Goal: Information Seeking & Learning: Learn about a topic

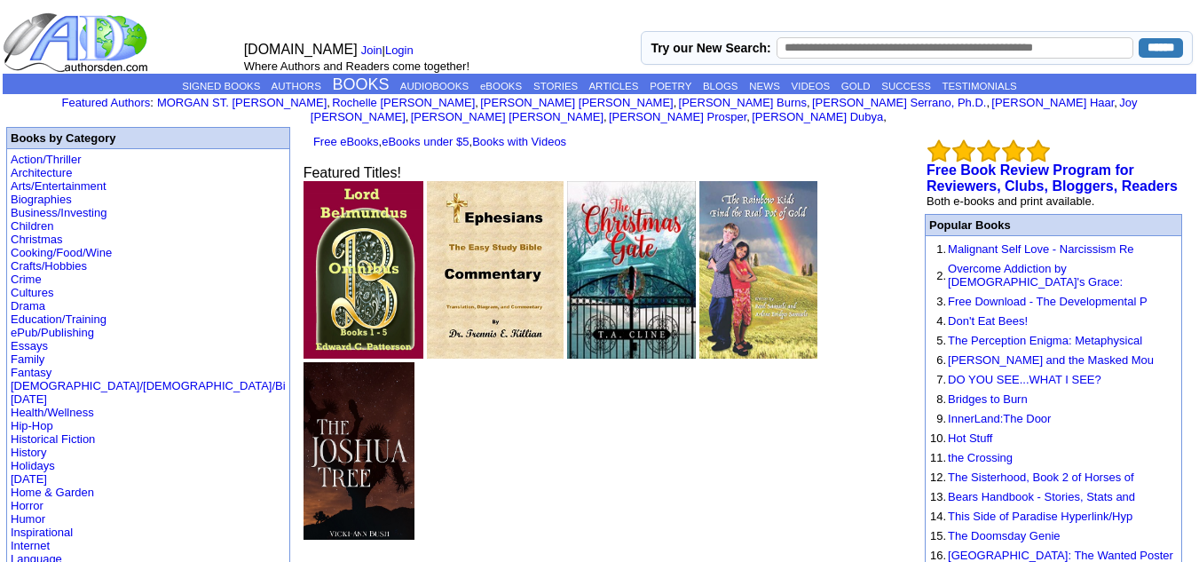
click at [414, 362] on img at bounding box center [358, 450] width 111 height 177
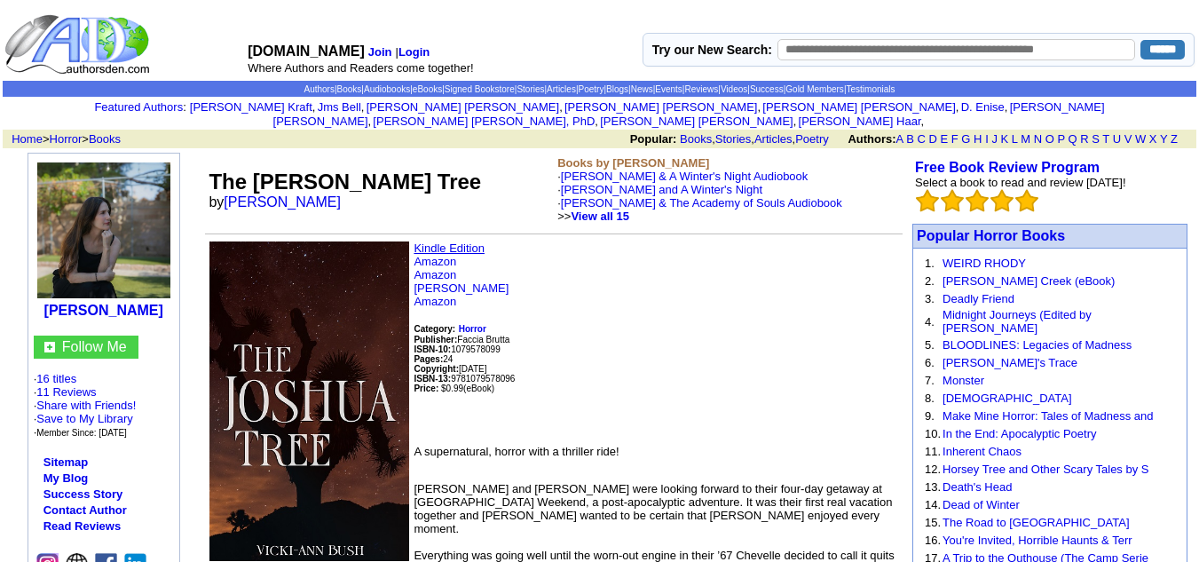
click at [466, 241] on link "Kindle Edition" at bounding box center [448, 247] width 71 height 13
click at [461, 241] on link "Kindle Edition" at bounding box center [448, 247] width 71 height 13
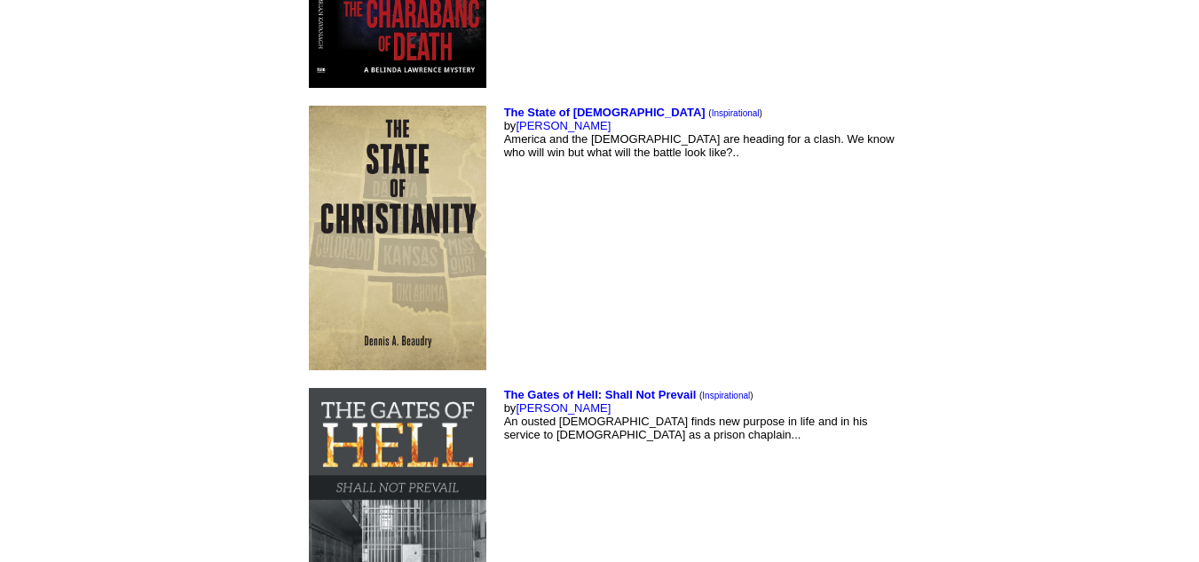
scroll to position [6783, 0]
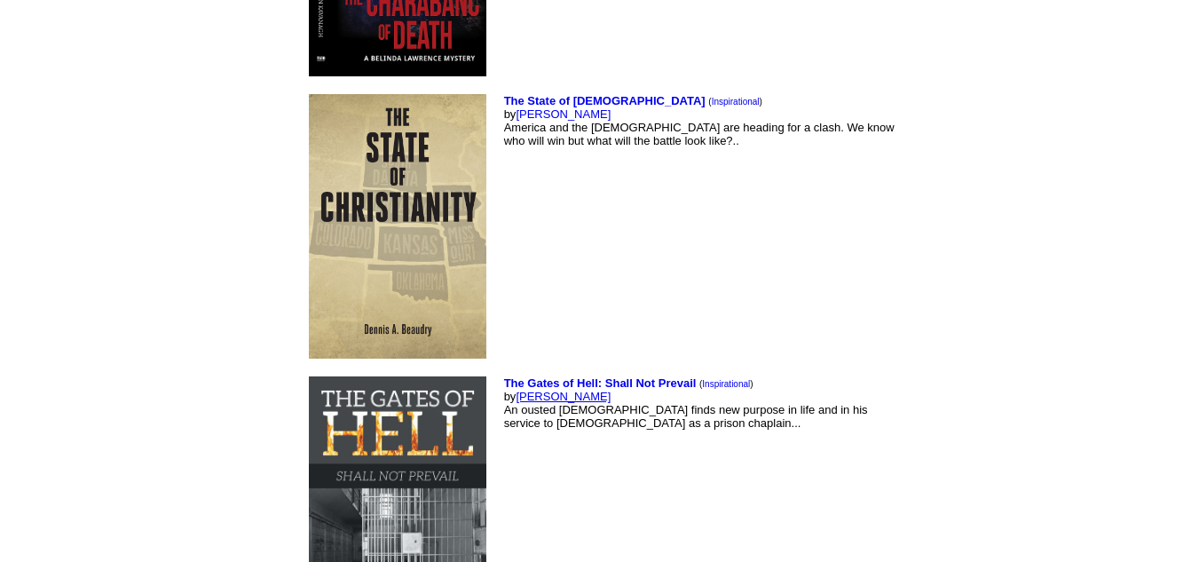
click at [516, 390] on link "Dennis Beaudry" at bounding box center [563, 396] width 95 height 13
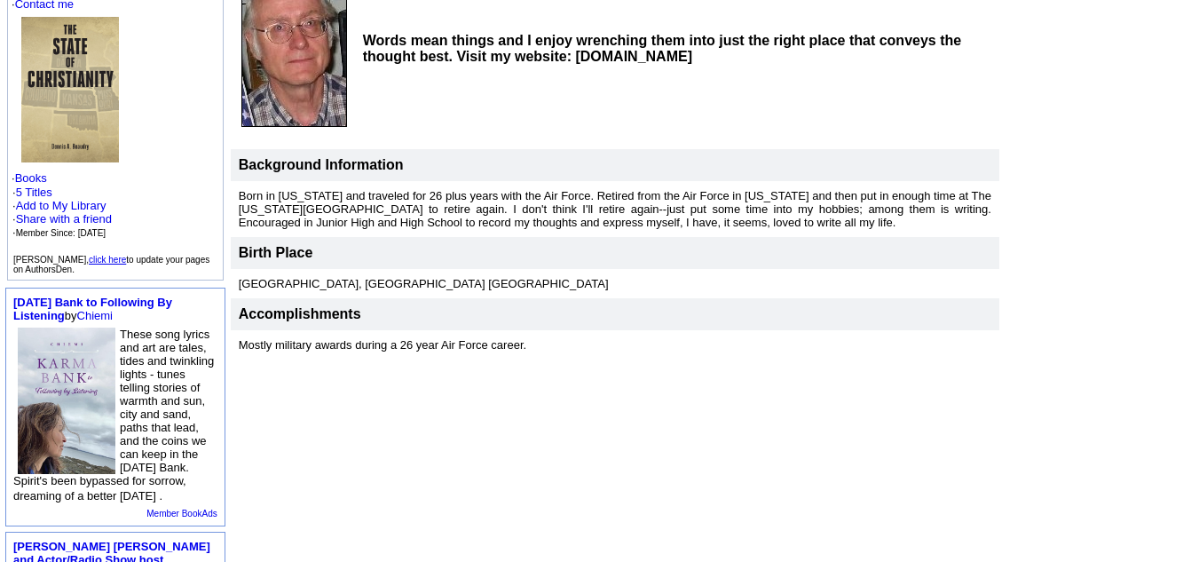
scroll to position [229, 0]
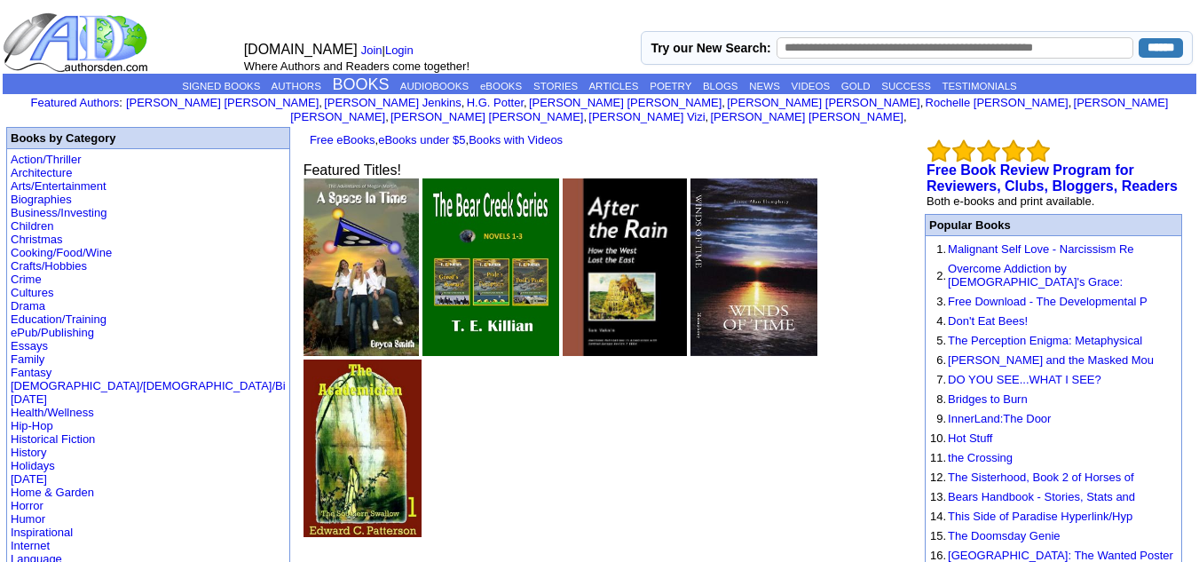
scroll to position [6783, 0]
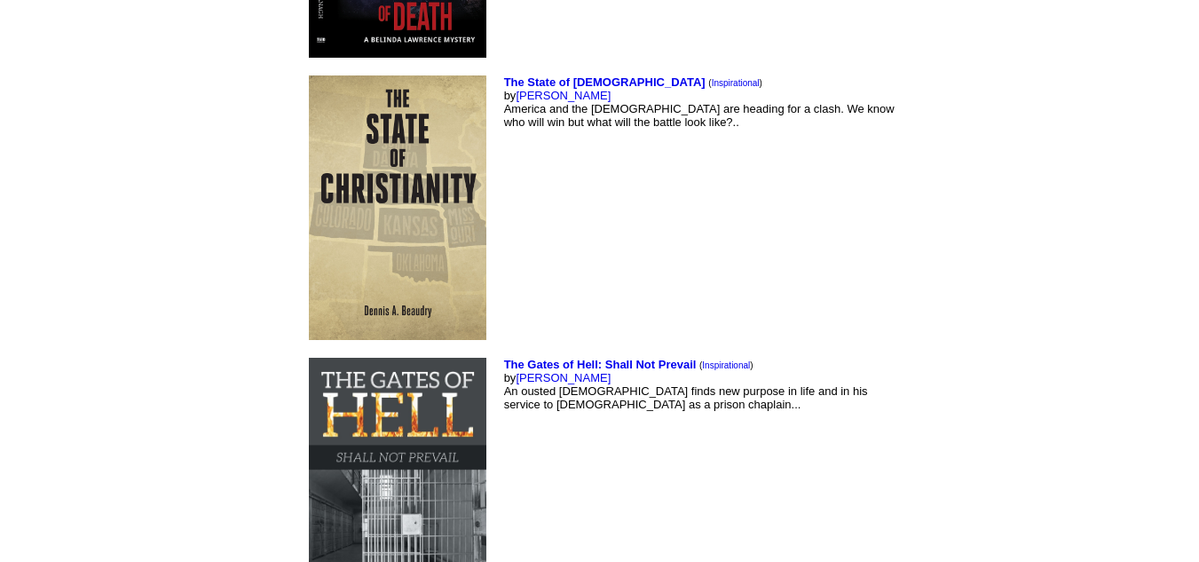
click at [309, 358] on img at bounding box center [397, 491] width 177 height 266
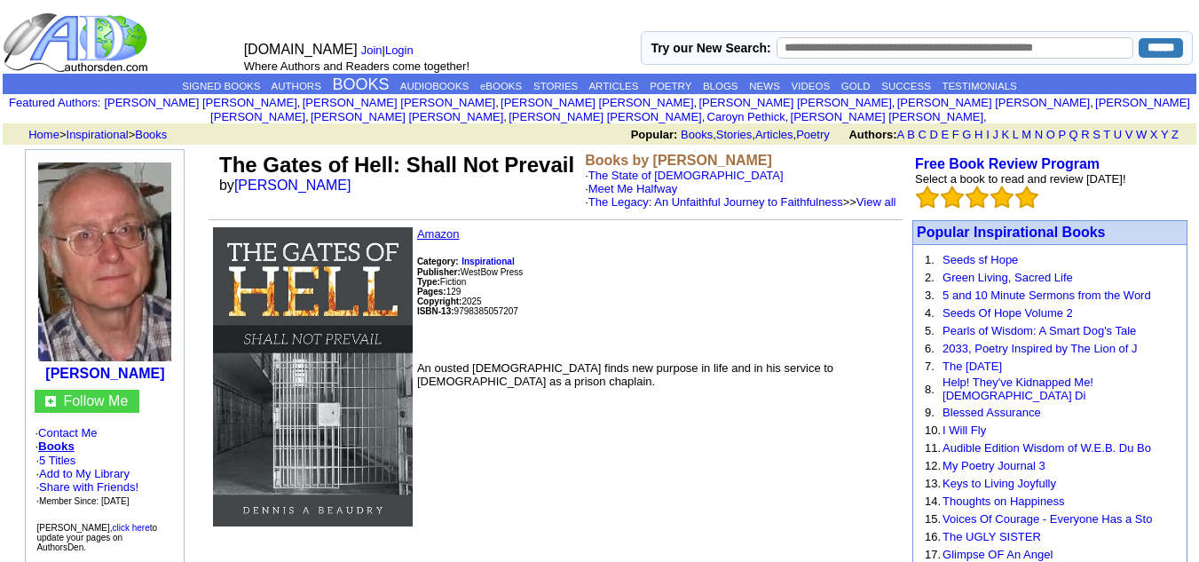
click at [450, 233] on link "Amazon" at bounding box center [438, 233] width 43 height 13
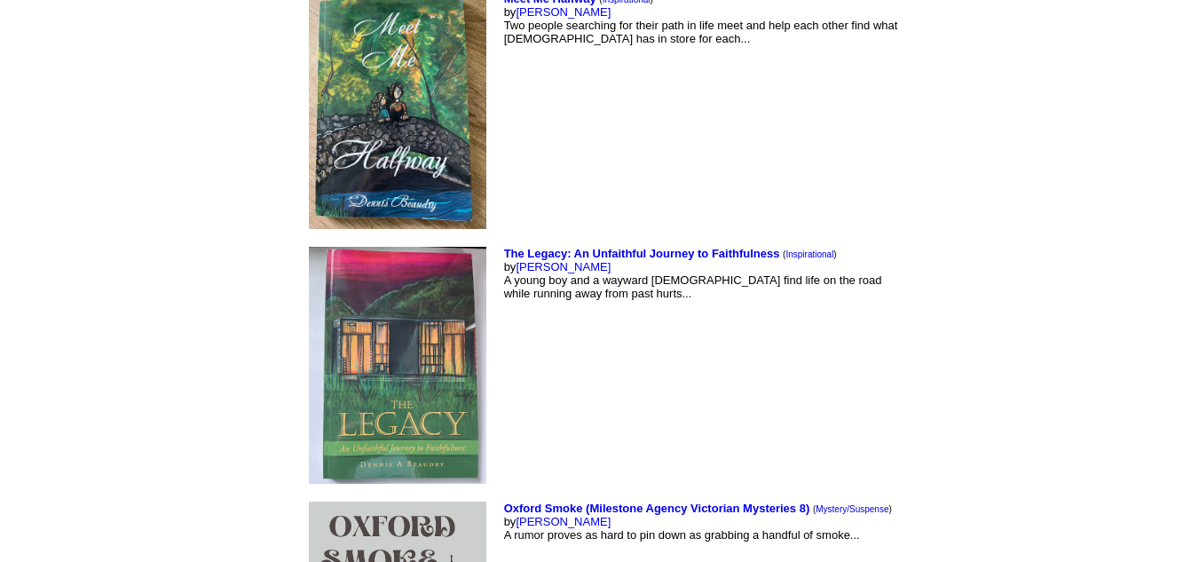
scroll to position [7458, 0]
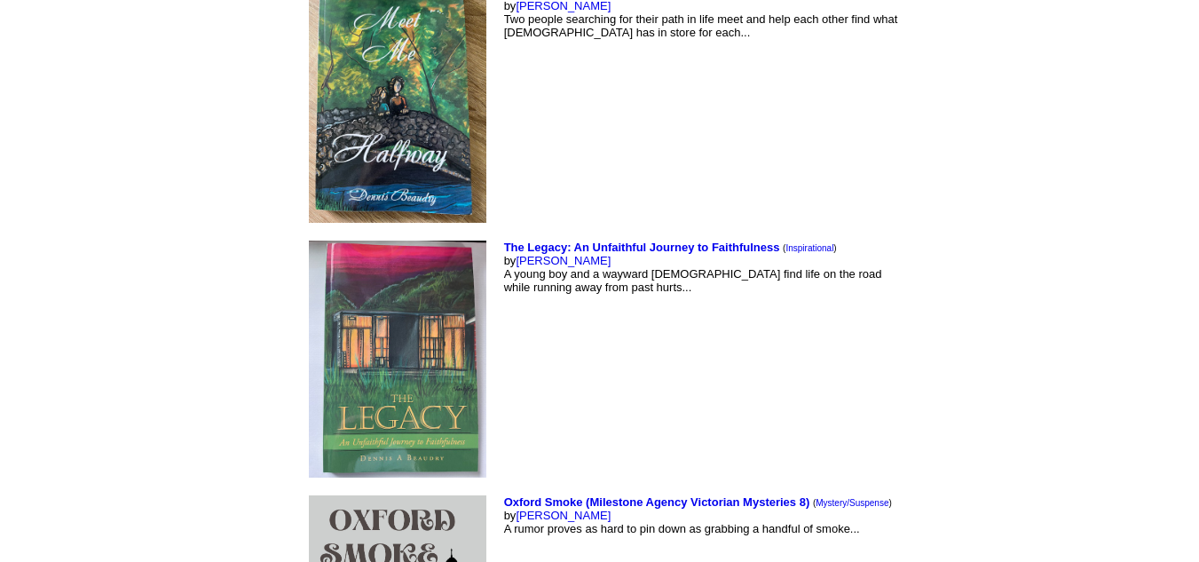
click at [309, 151] on img at bounding box center [397, 104] width 177 height 237
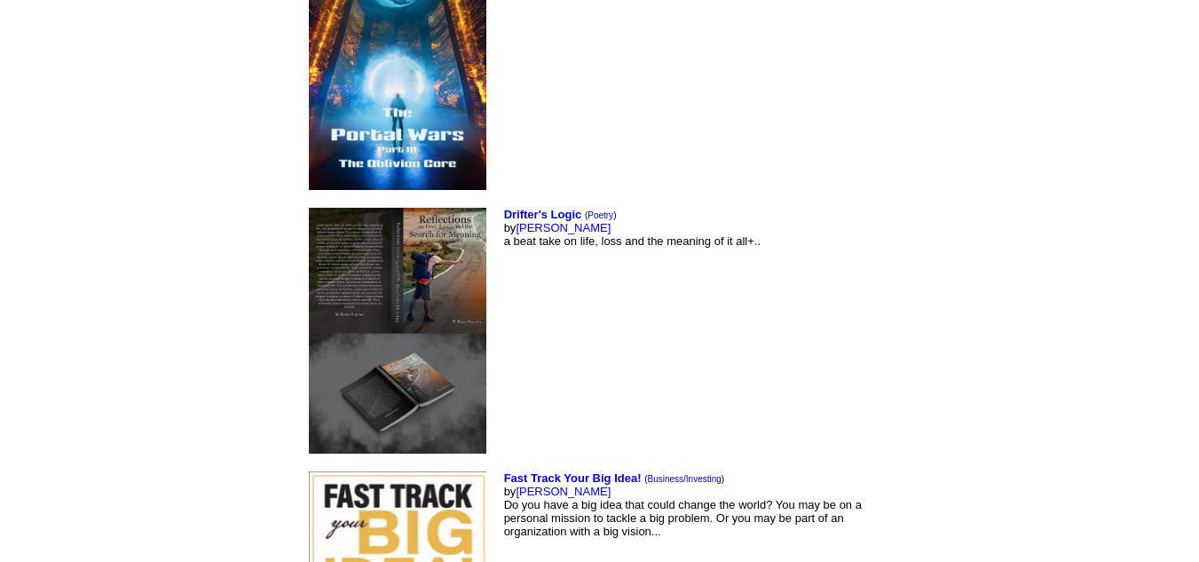
scroll to position [8488, 0]
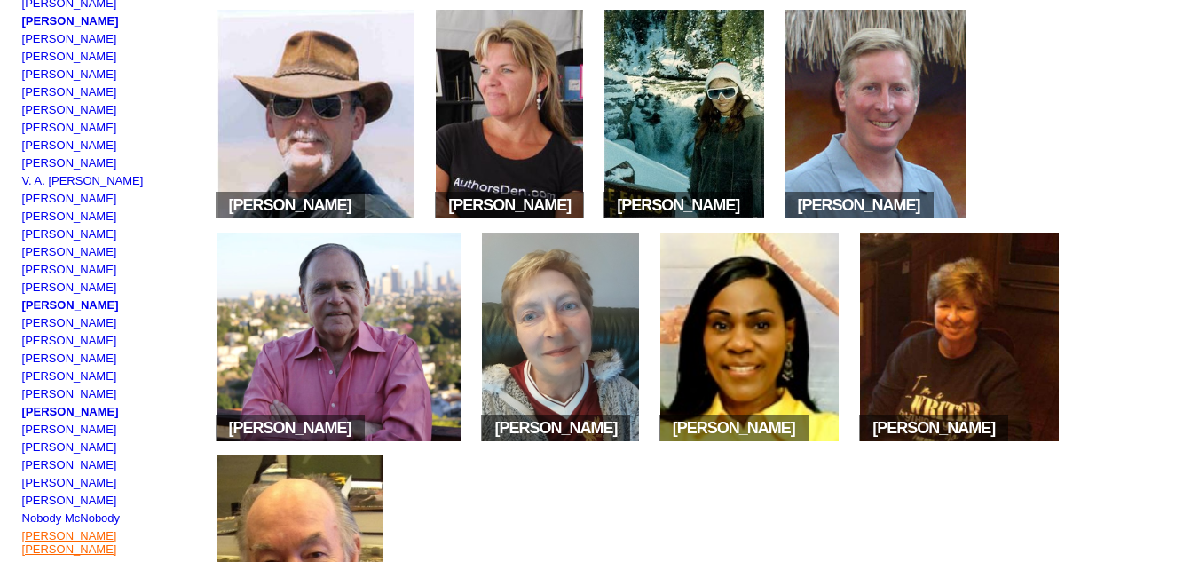
scroll to position [672, 0]
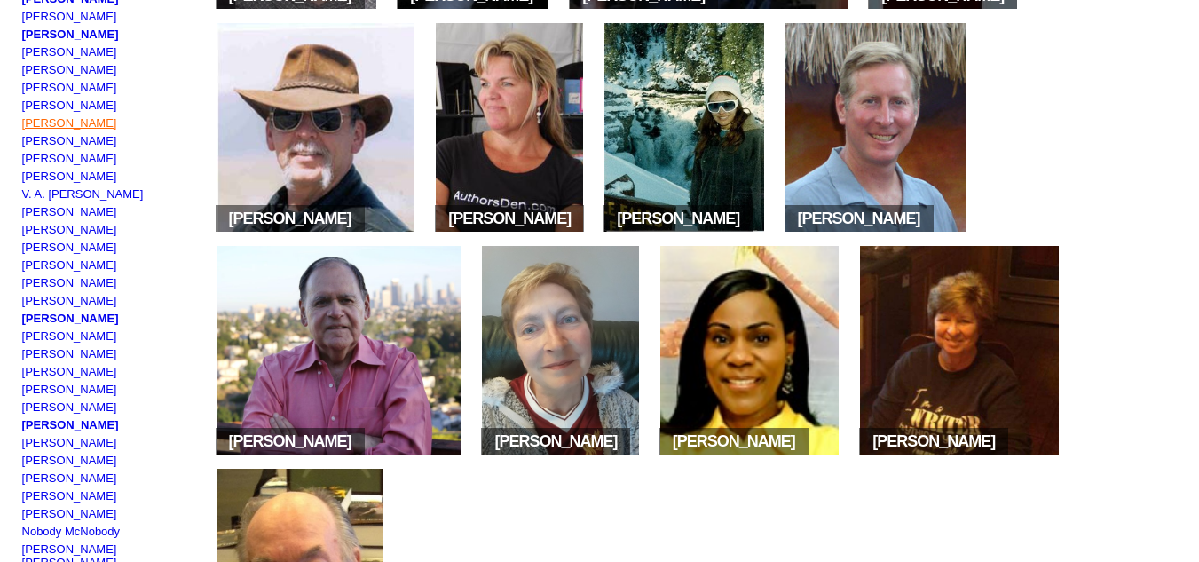
click at [100, 130] on link "David I Mayerhoff" at bounding box center [69, 122] width 95 height 13
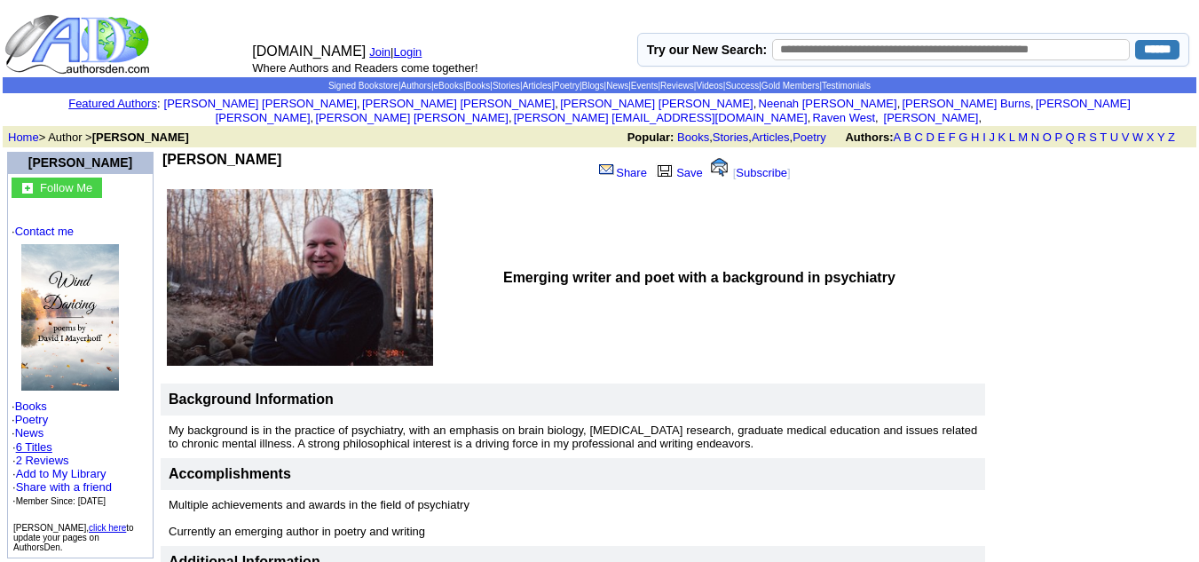
click at [31, 440] on link "6 Titles" at bounding box center [34, 446] width 36 height 13
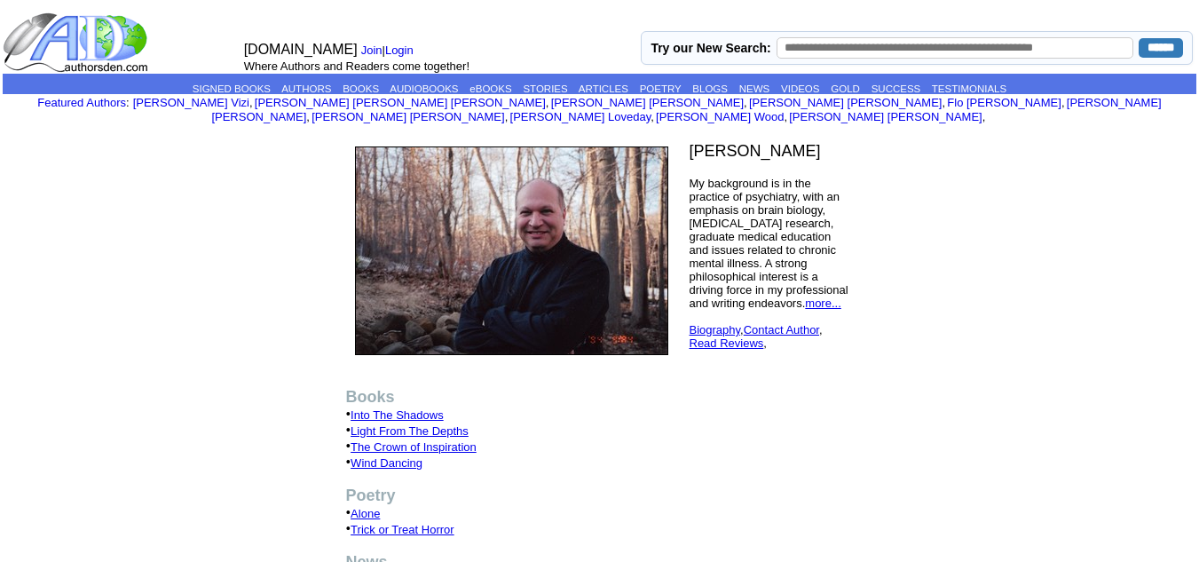
click at [408, 408] on link "Into The Shadows" at bounding box center [396, 414] width 93 height 13
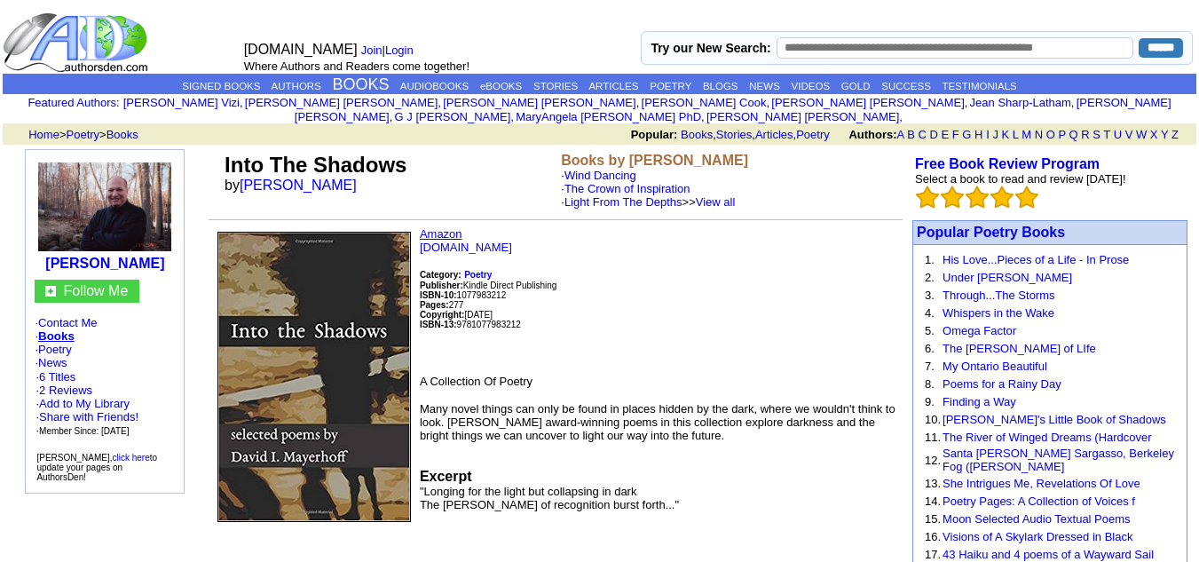
click at [450, 227] on link "Amazon" at bounding box center [441, 233] width 43 height 13
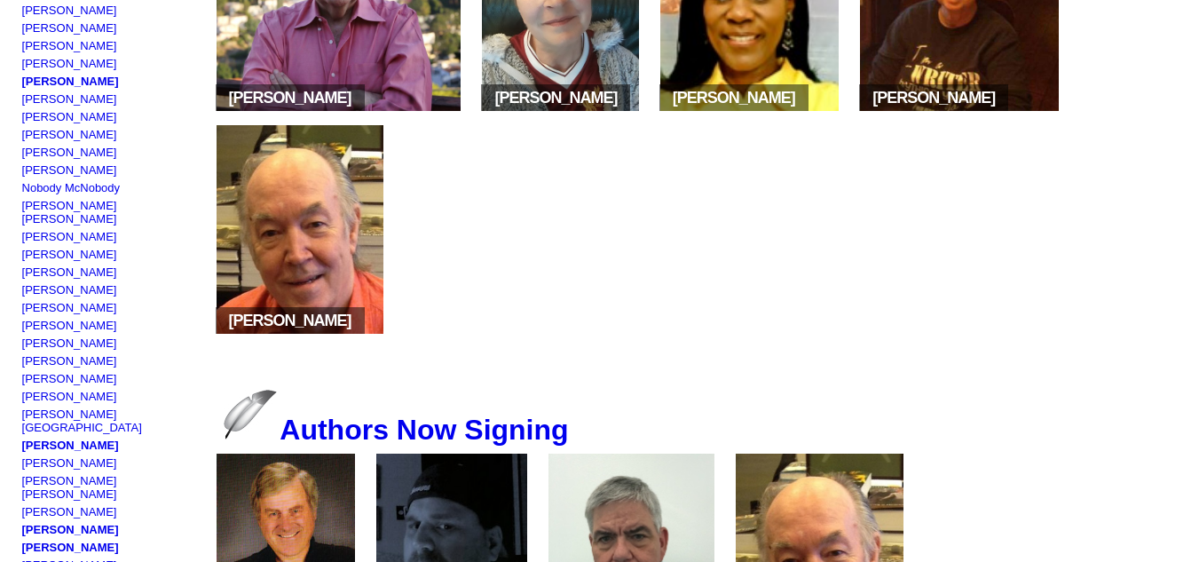
scroll to position [1023, 0]
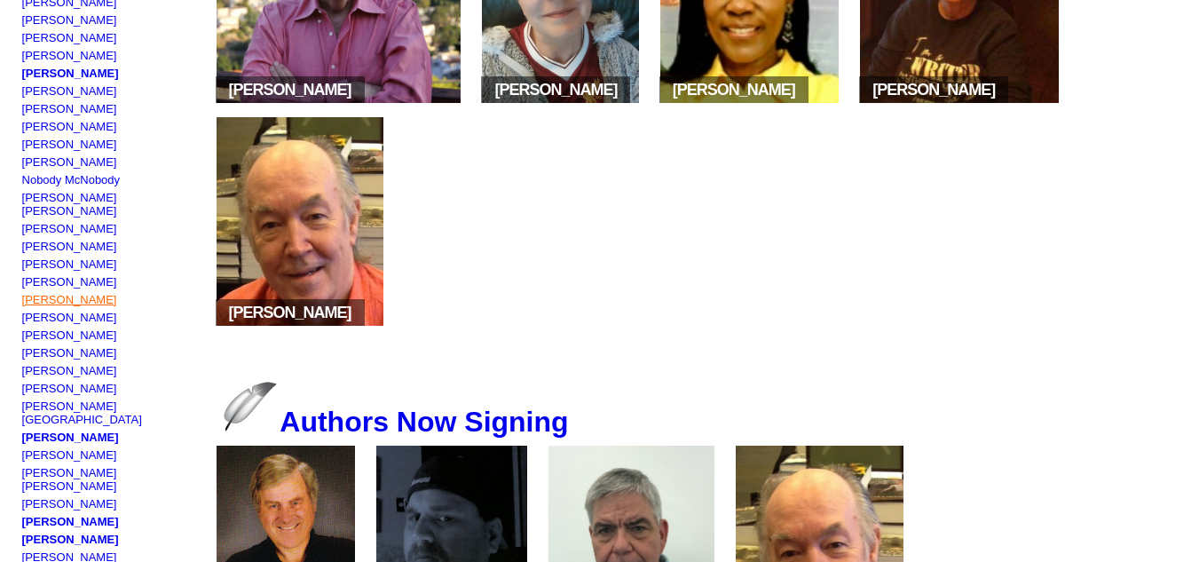
click at [74, 306] on link "Auby A Meletio" at bounding box center [69, 299] width 95 height 13
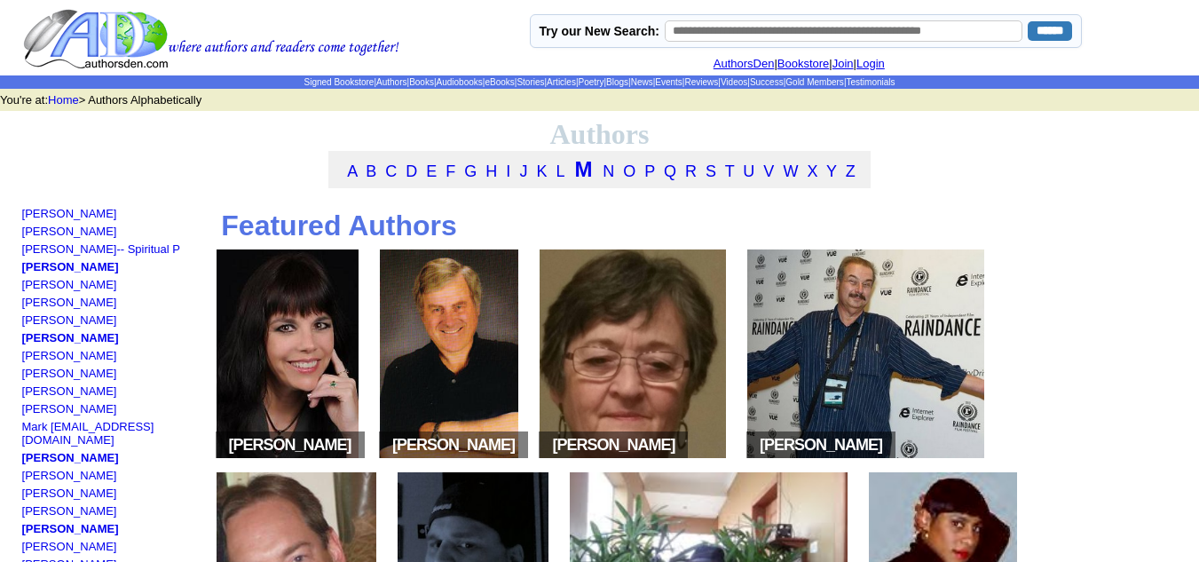
scroll to position [1023, 0]
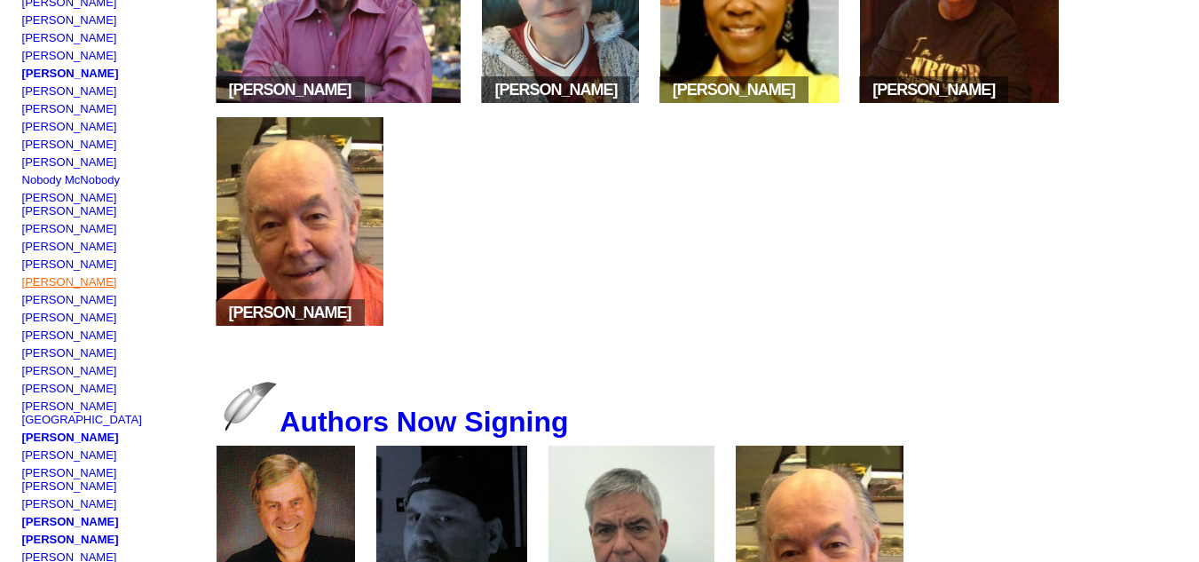
click at [107, 286] on link "Michael Meisberger" at bounding box center [69, 281] width 95 height 13
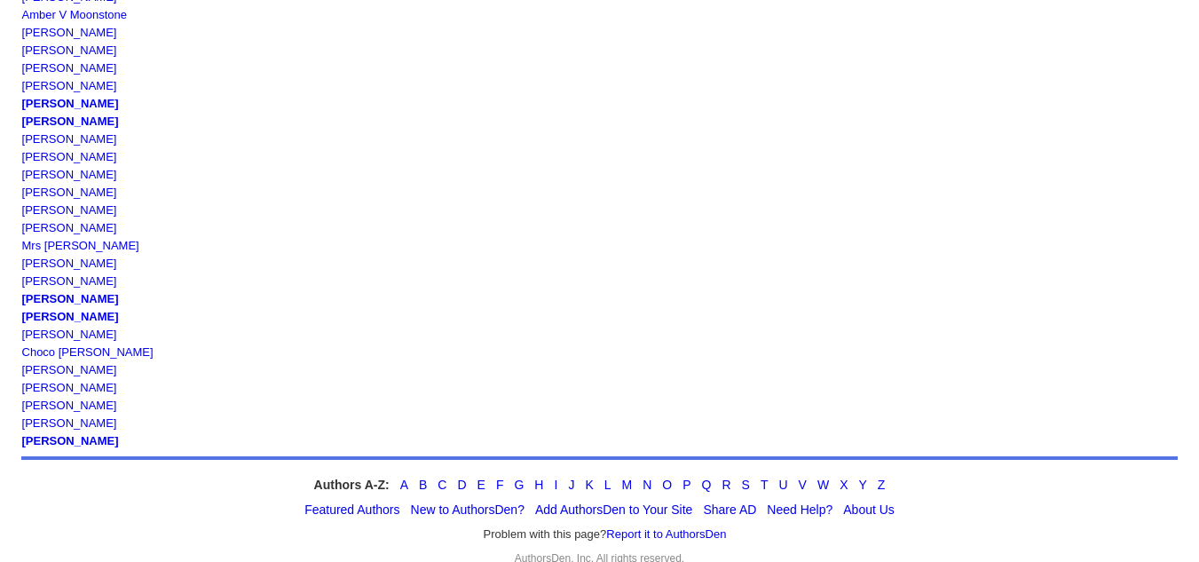
scroll to position [1882, 0]
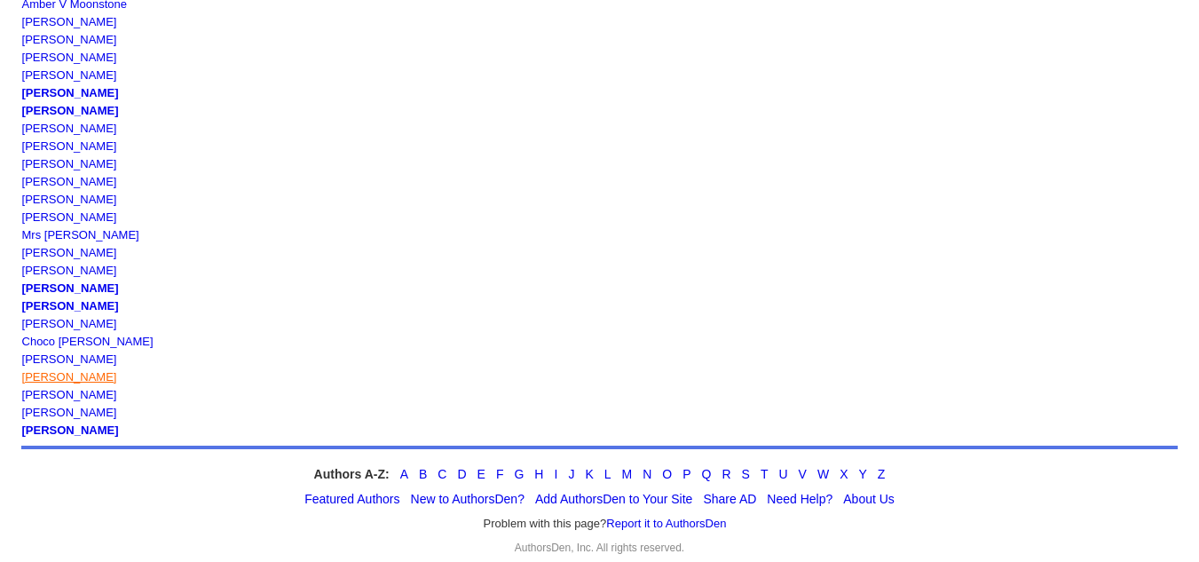
click at [66, 370] on link "[PERSON_NAME]" at bounding box center [69, 376] width 95 height 13
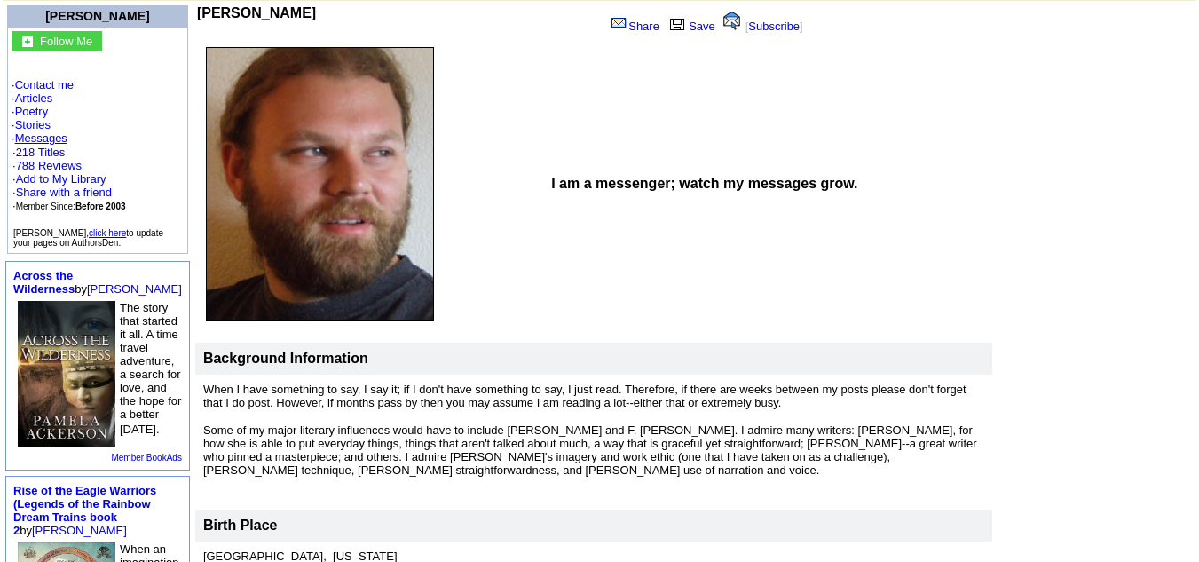
scroll to position [147, 0]
click at [59, 145] on link "218 Titles" at bounding box center [41, 151] width 50 height 13
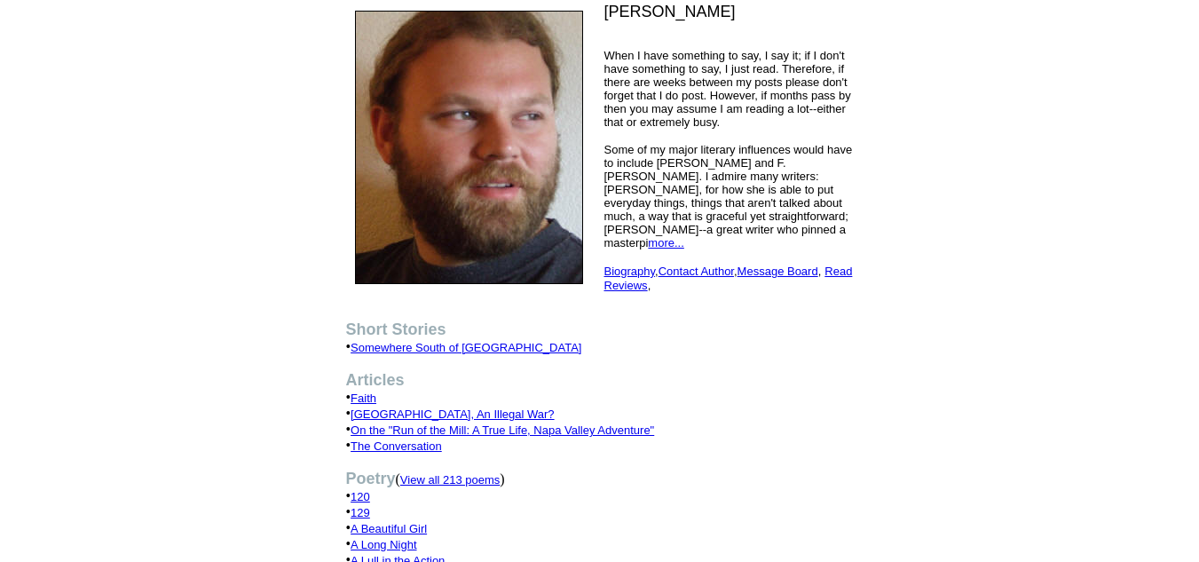
scroll to position [143, 0]
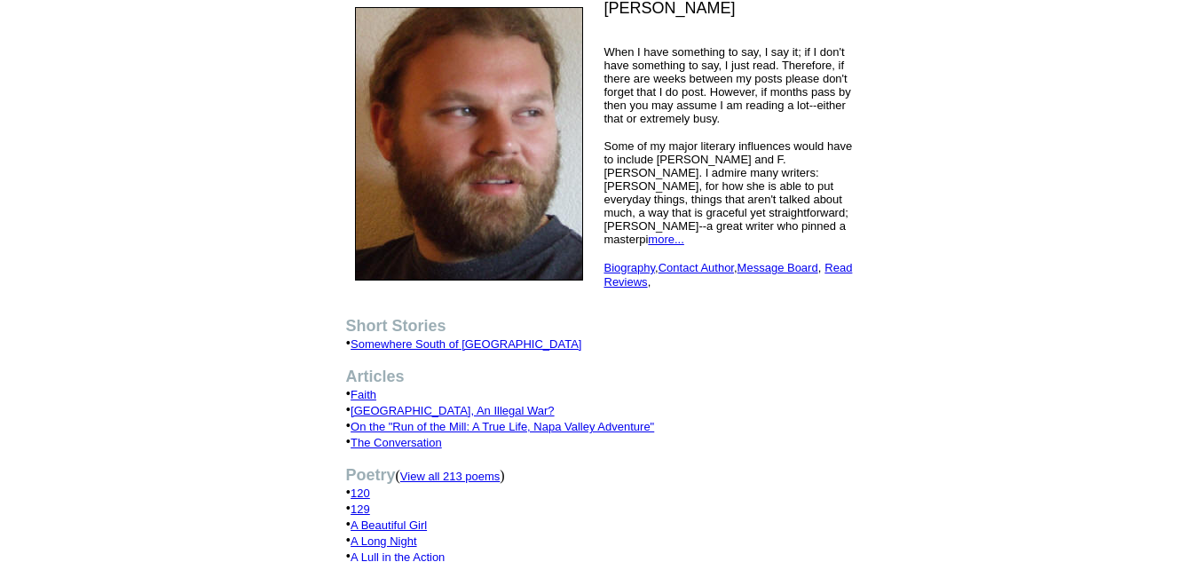
click at [463, 337] on link "Somewhere South of Old Lodi" at bounding box center [465, 343] width 231 height 13
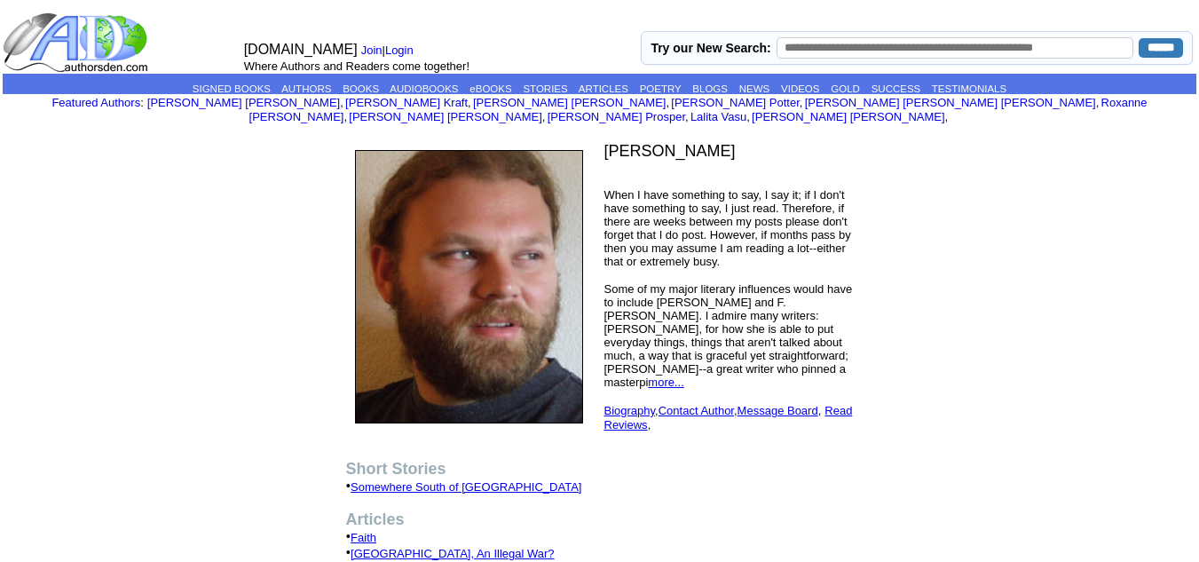
scroll to position [143, 0]
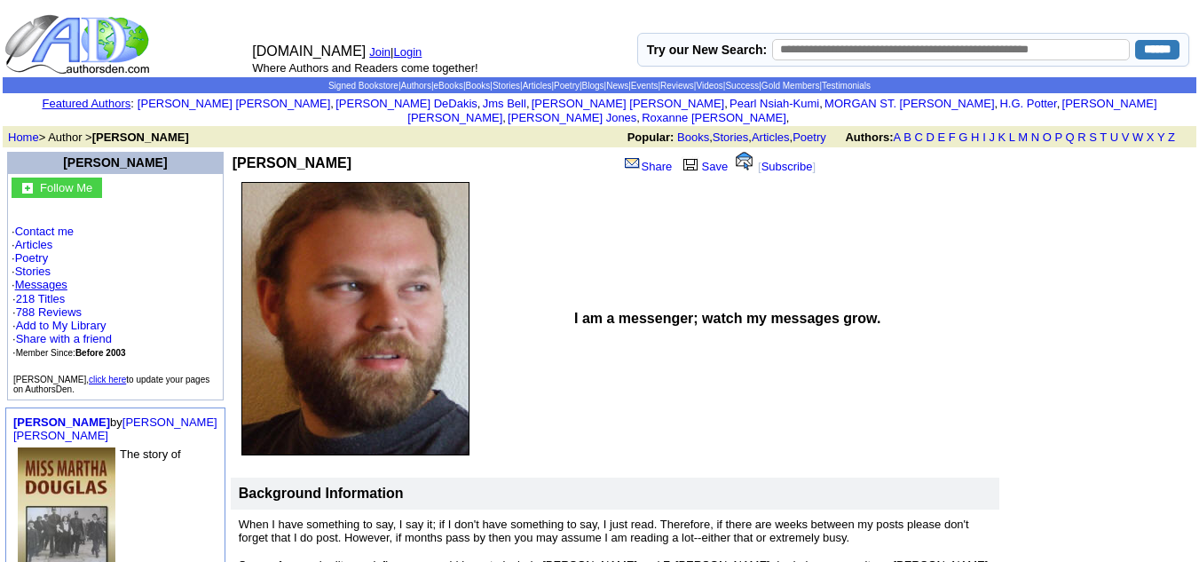
scroll to position [147, 0]
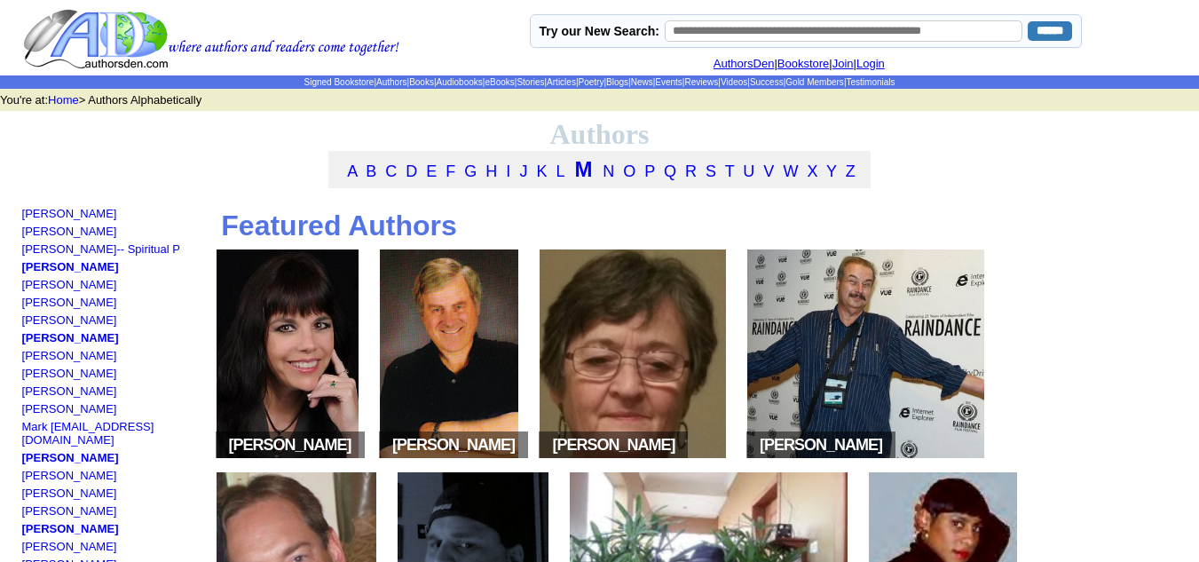
scroll to position [1882, 0]
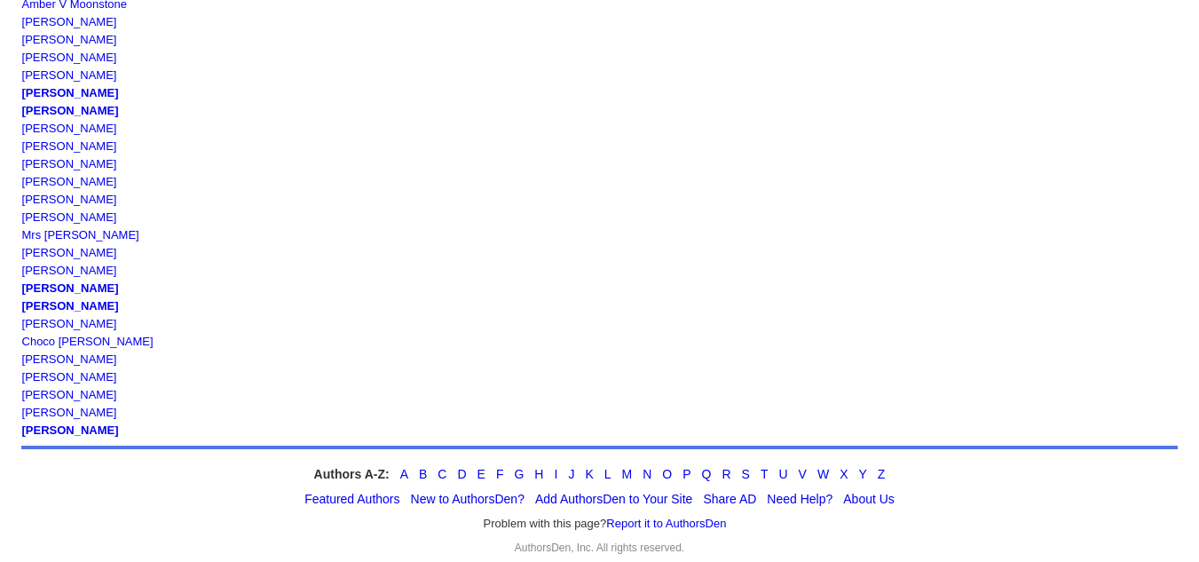
click at [85, 317] on link "[PERSON_NAME]" at bounding box center [69, 323] width 95 height 13
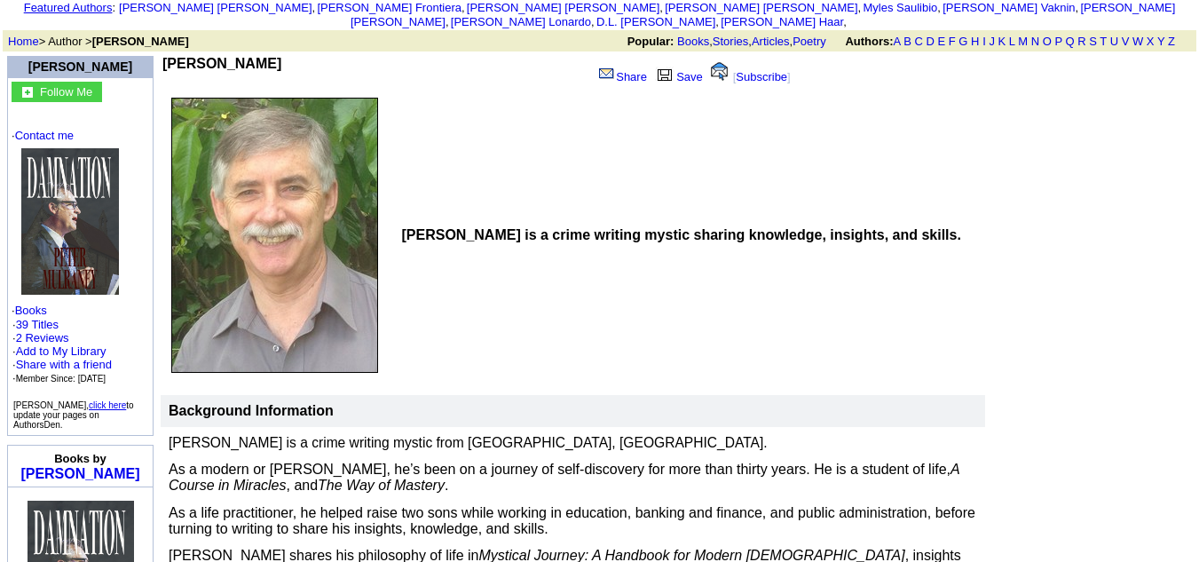
scroll to position [97, 0]
click at [45, 317] on link "39 Titles" at bounding box center [37, 323] width 43 height 13
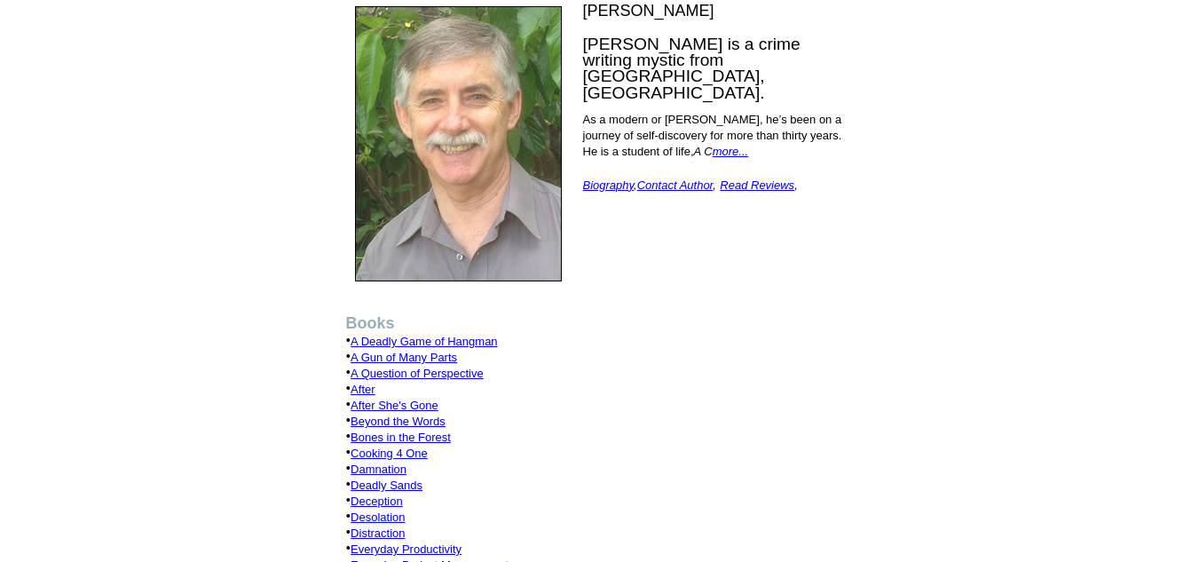
scroll to position [142, 0]
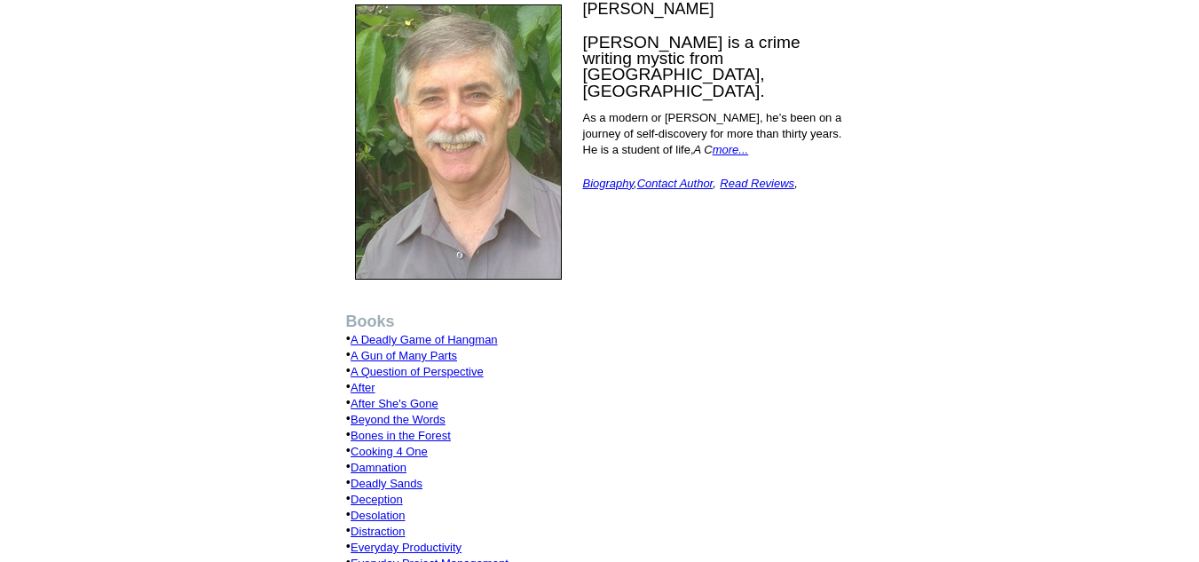
click at [481, 333] on link "A Deadly Game of Hangman" at bounding box center [423, 339] width 146 height 13
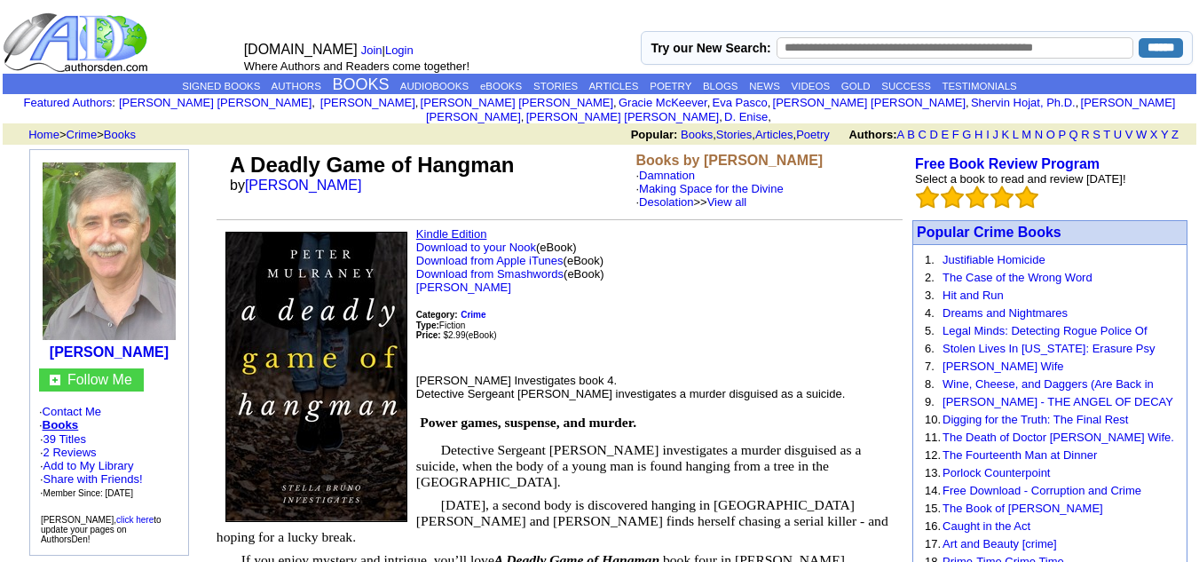
click at [452, 227] on link "Kindle Edition" at bounding box center [451, 233] width 71 height 13
